Goal: Task Accomplishment & Management: Use online tool/utility

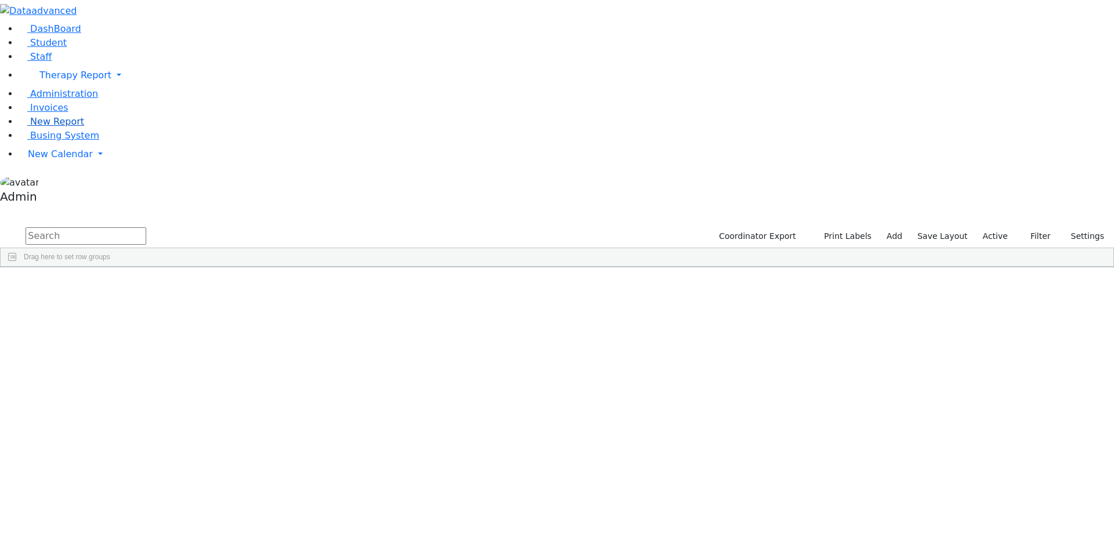
click at [41, 127] on span "New Report" at bounding box center [57, 121] width 54 height 11
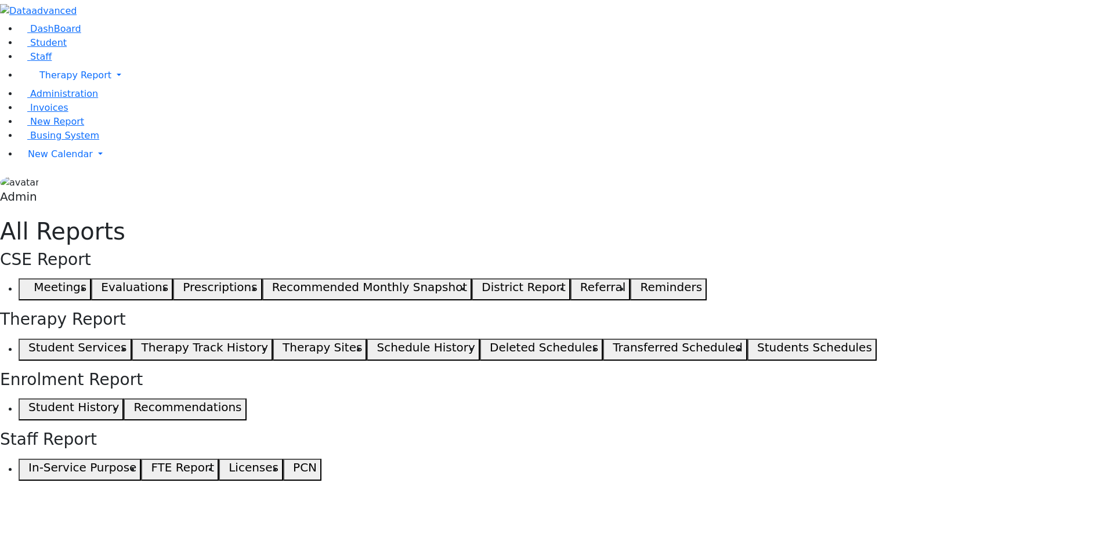
click at [126, 340] on h5 "Student Services" at bounding box center [77, 347] width 98 height 14
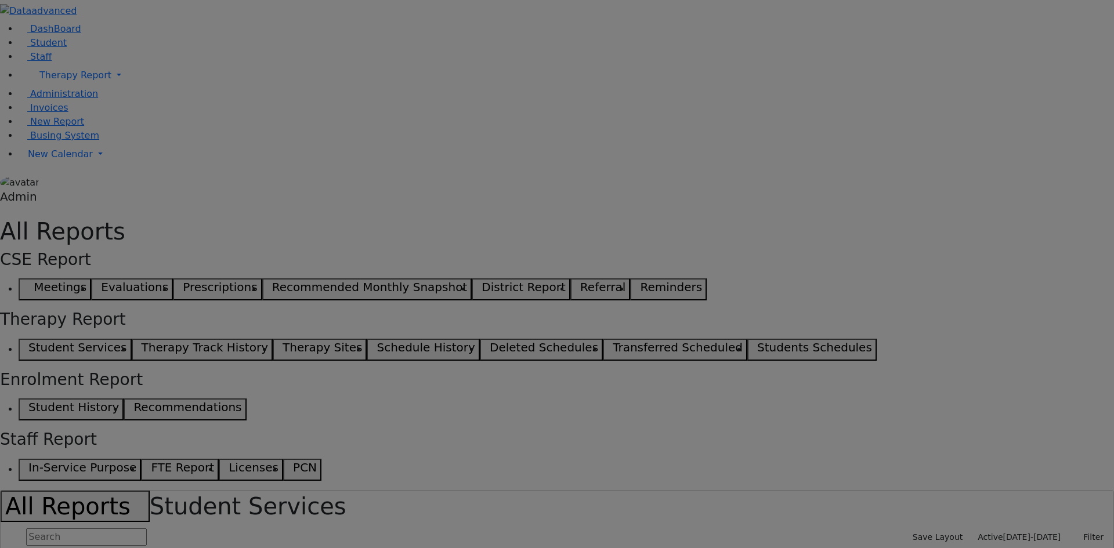
select select "landscape"
type input "12"
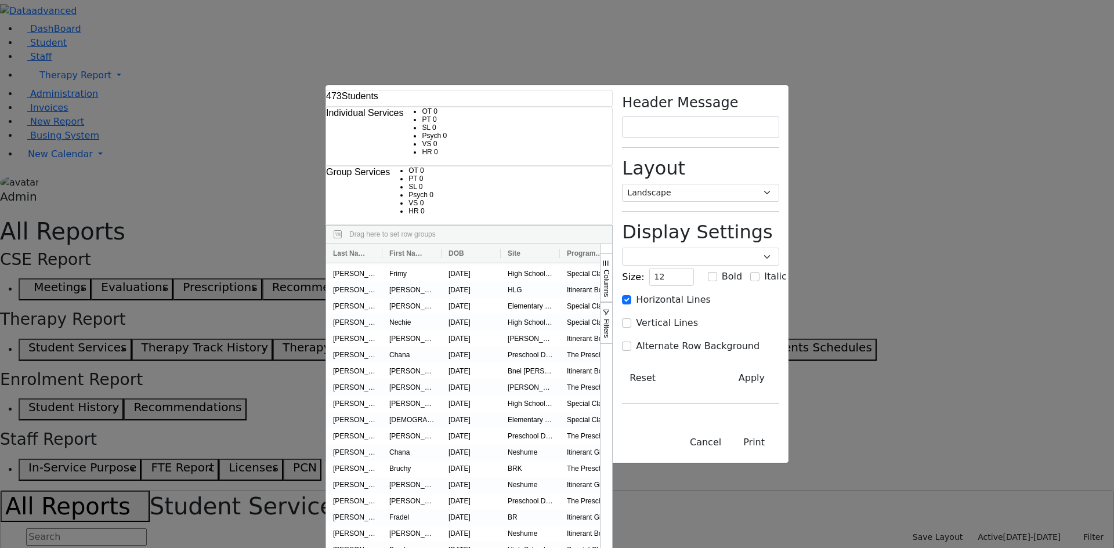
scroll to position [580, 0]
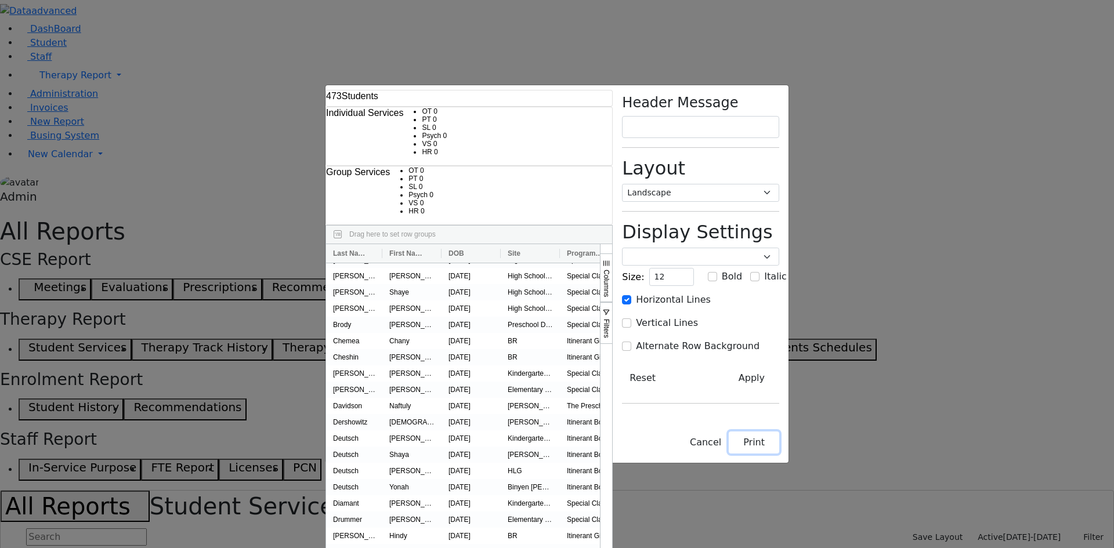
click at [779, 454] on button "Print" at bounding box center [753, 443] width 50 height 22
